Goal: Transaction & Acquisition: Purchase product/service

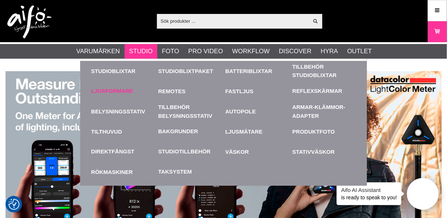
click at [118, 90] on link "Ljusformare" at bounding box center [112, 91] width 42 height 8
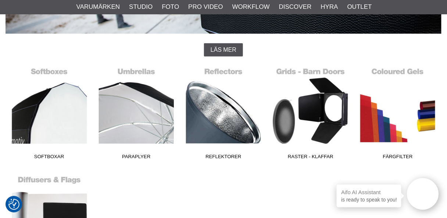
scroll to position [176, 0]
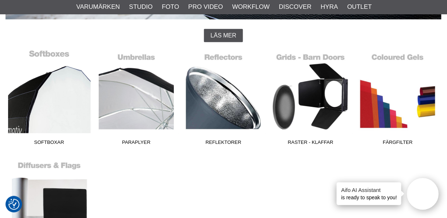
click at [47, 107] on link "Softboxar" at bounding box center [49, 99] width 87 height 99
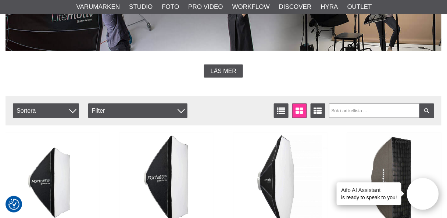
scroll to position [235, 0]
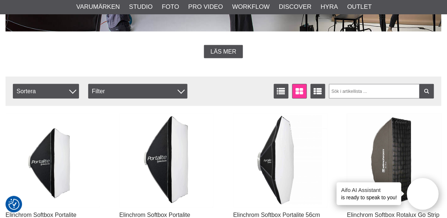
click at [391, 165] on img at bounding box center [394, 160] width 94 height 94
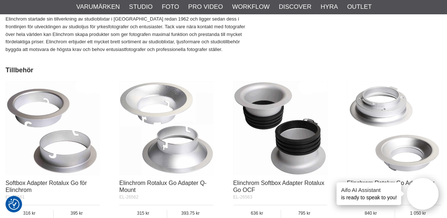
scroll to position [1058, 0]
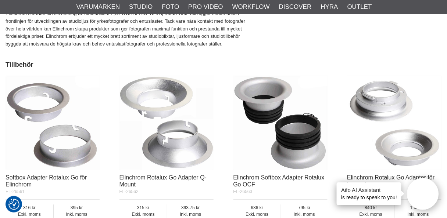
click at [176, 150] on img at bounding box center [166, 123] width 94 height 94
